Goal: Check status: Check status

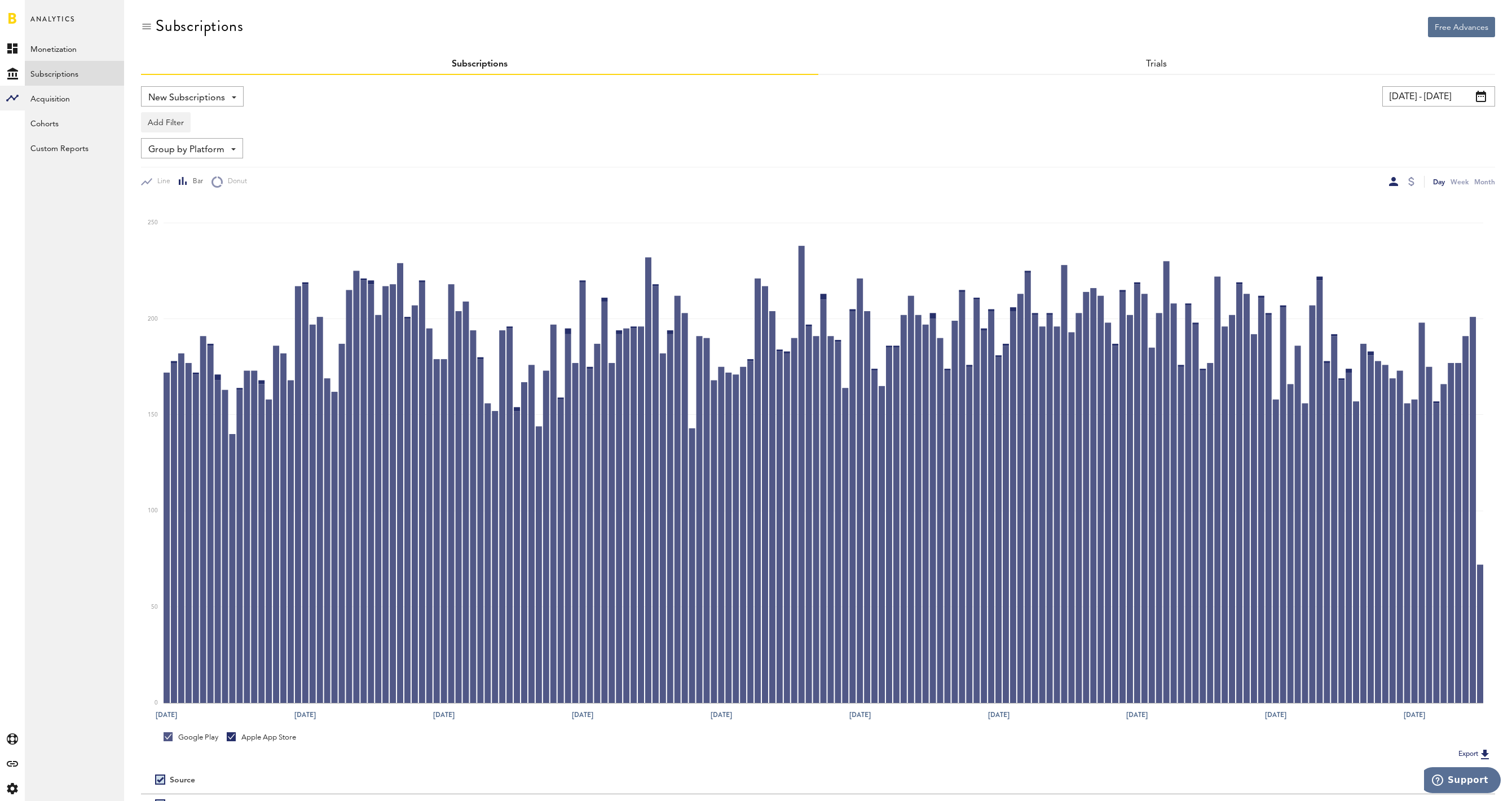
click at [13, 18] on link at bounding box center [13, 18] width 8 height 11
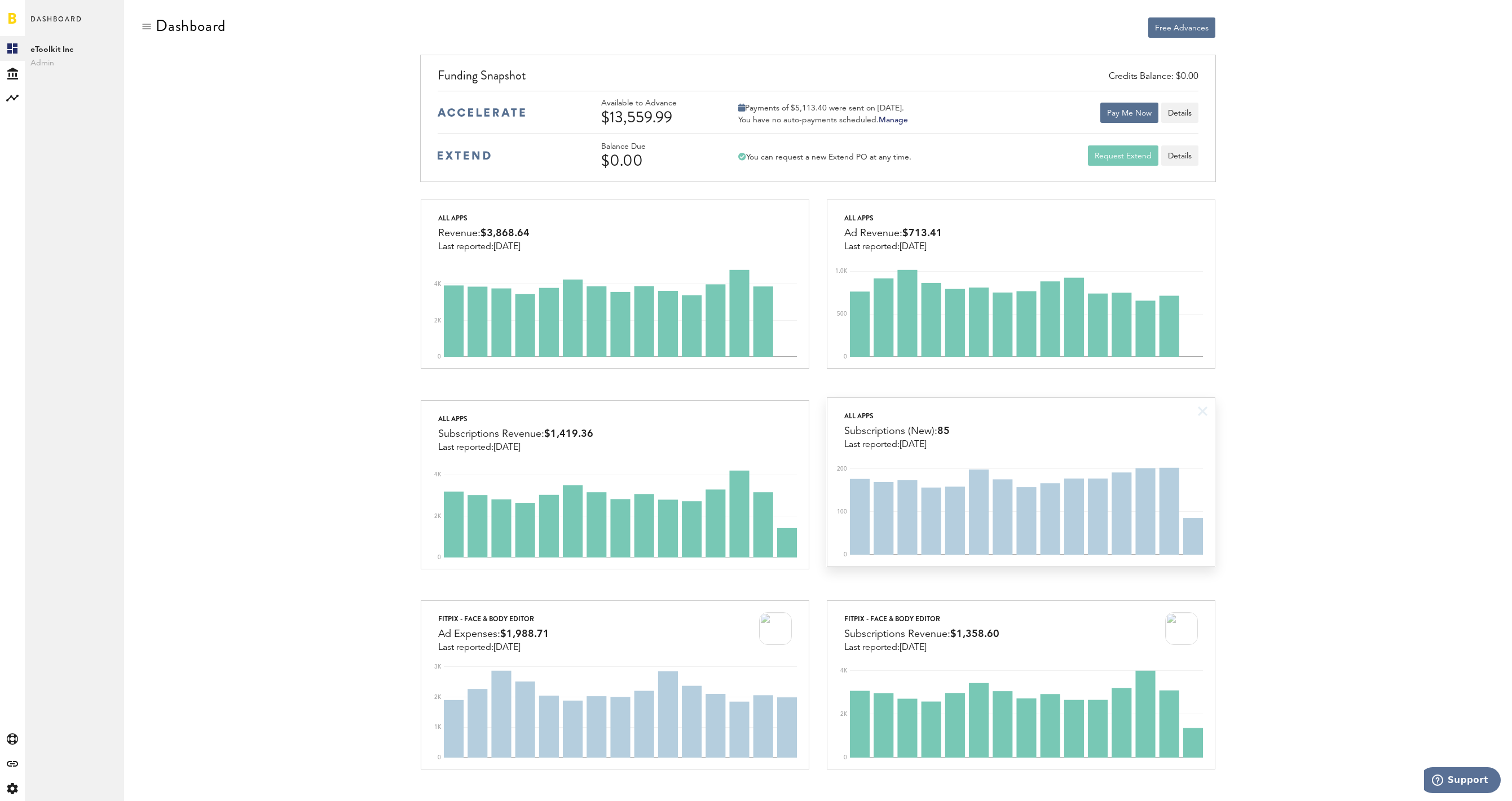
click at [1083, 428] on div "All apps Subscriptions (New): 85 Last reported: [DATE]" at bounding box center [1021, 424] width 387 height 52
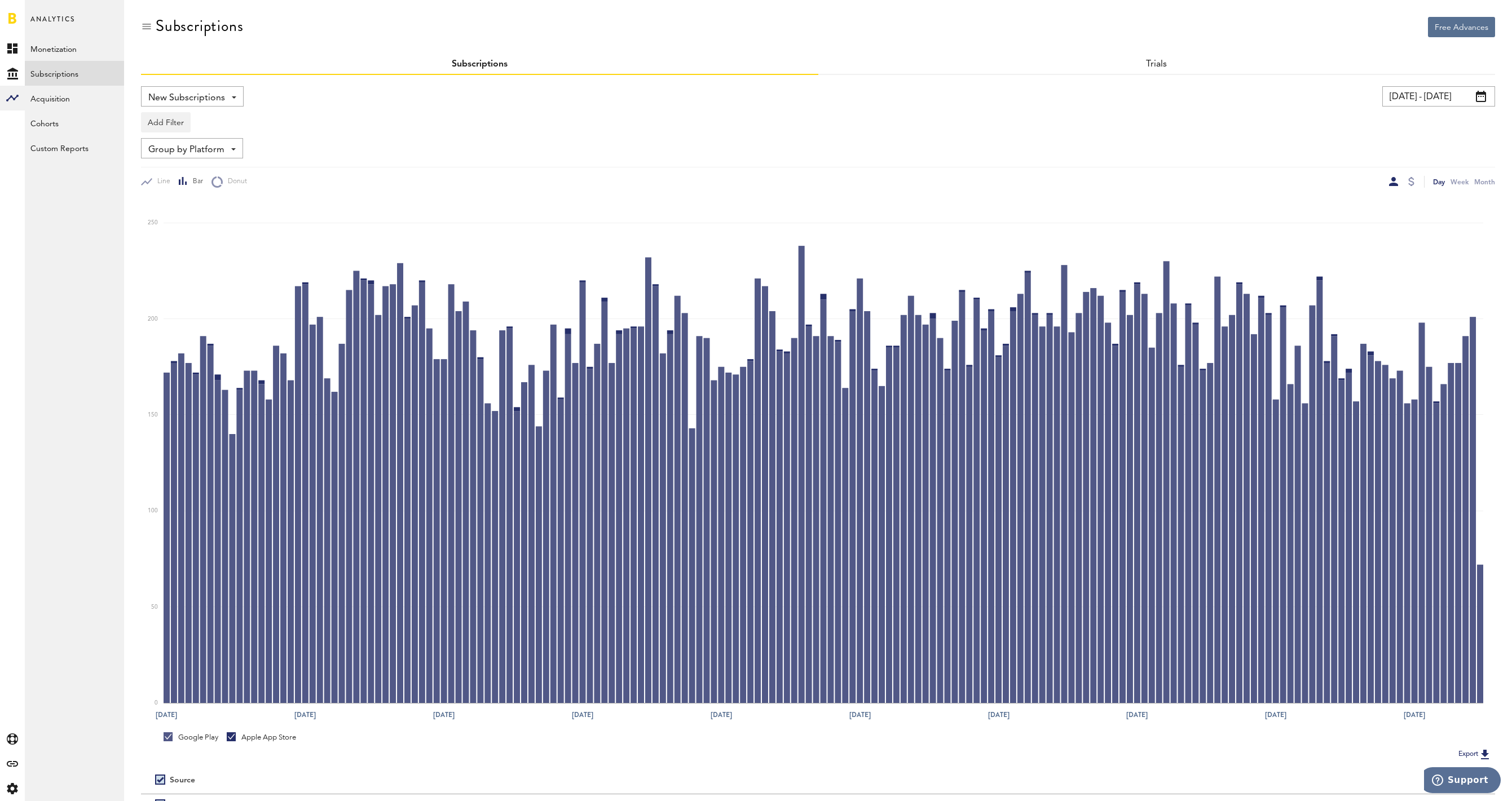
click at [1435, 98] on input "[DATE] - [DATE]" at bounding box center [1439, 96] width 113 height 20
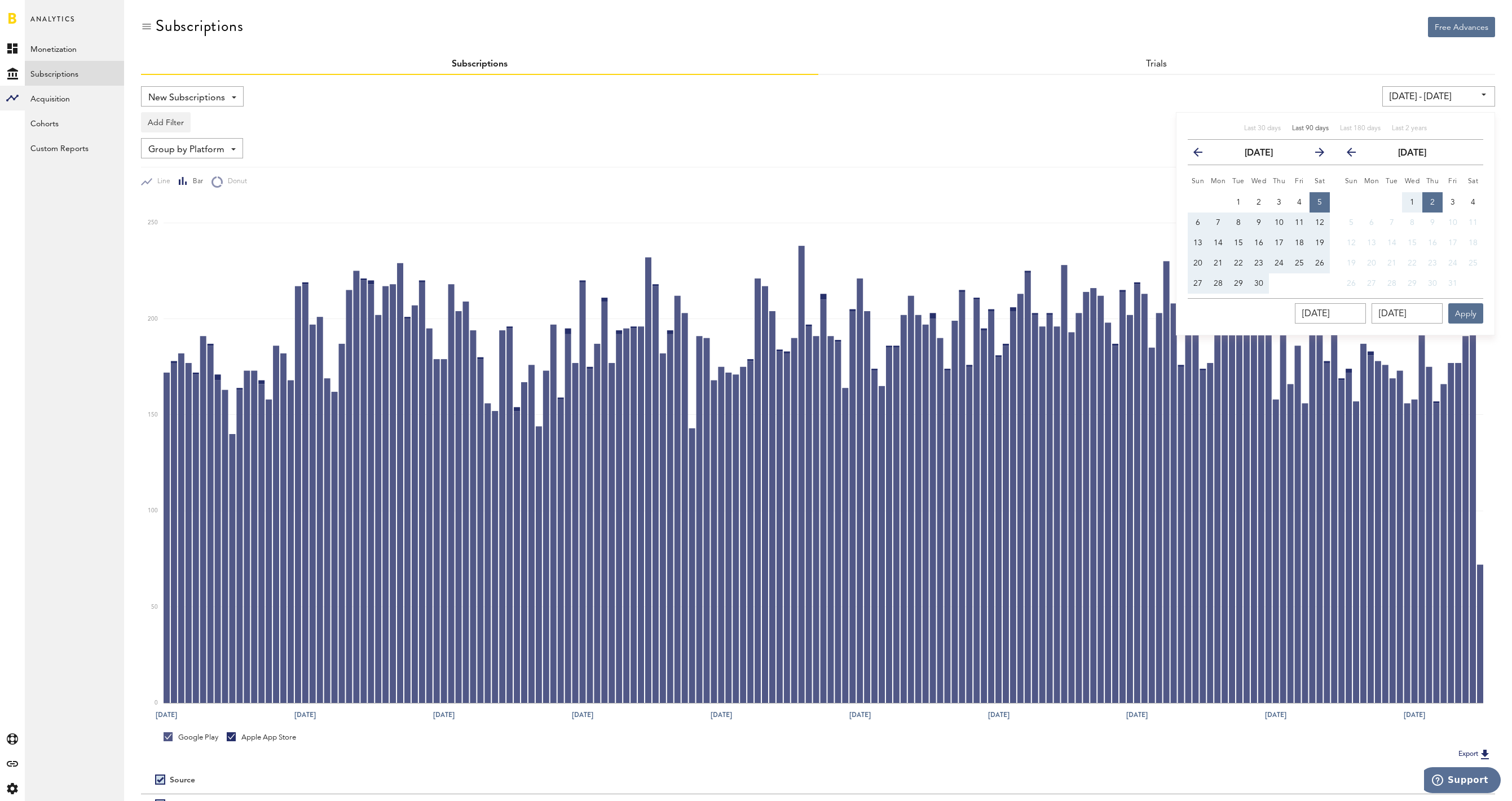
click at [1313, 130] on span "Last 90 days" at bounding box center [1310, 128] width 37 height 6
type input "[DATE] - [DATE]"
type input "[DATE]"
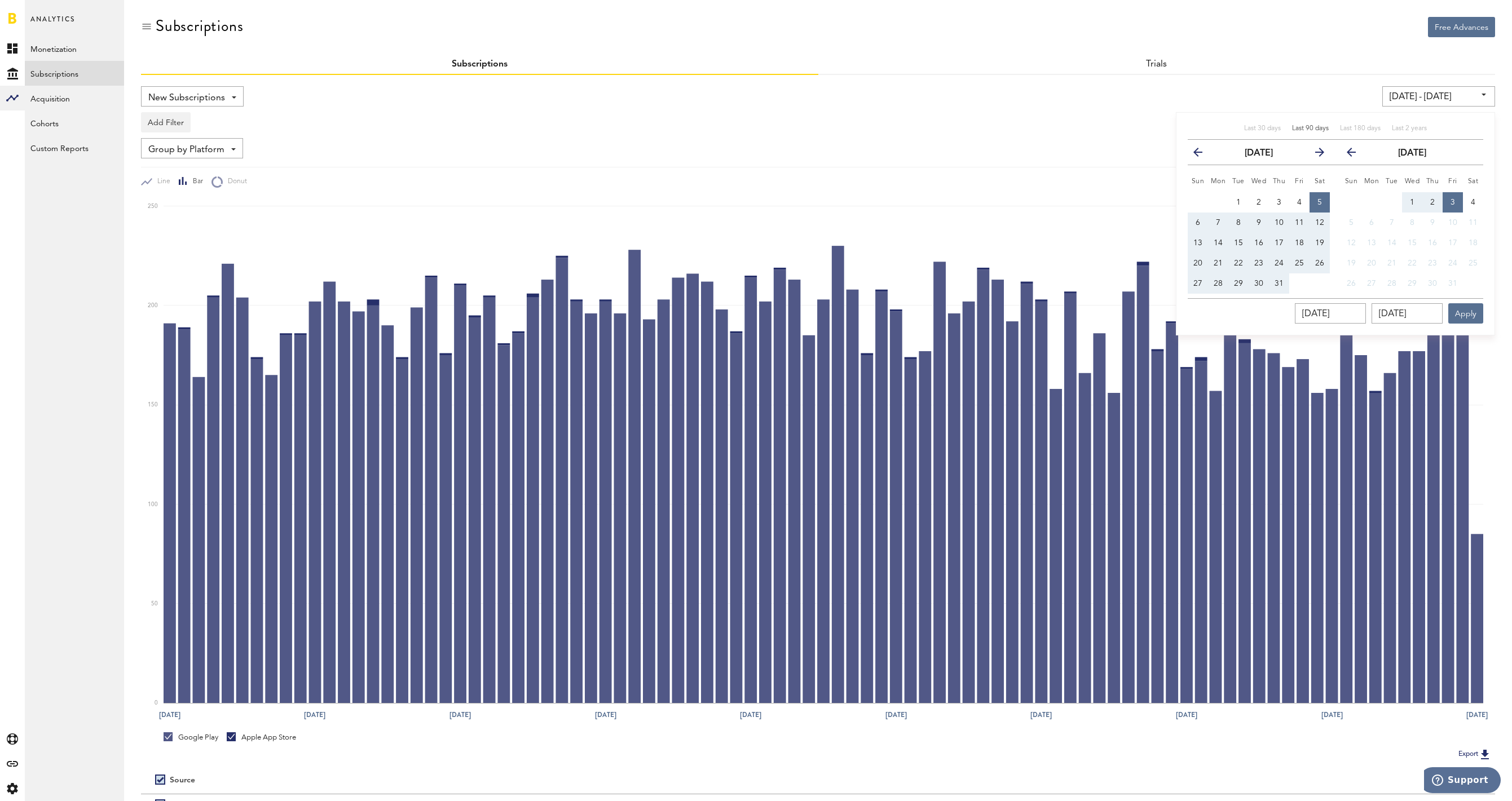
click at [1052, 148] on div "Group by Platform Group by Platform Group by App Group by Subscription Group by…" at bounding box center [818, 147] width 1354 height 20
